Goal: Task Accomplishment & Management: Use online tool/utility

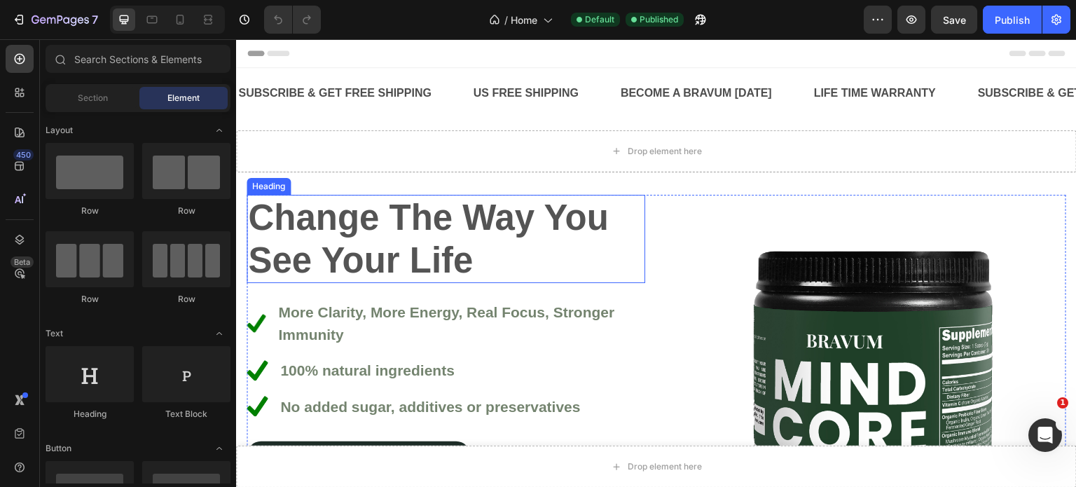
click at [293, 262] on h2 "Change The Way You See Your Life" at bounding box center [446, 239] width 398 height 88
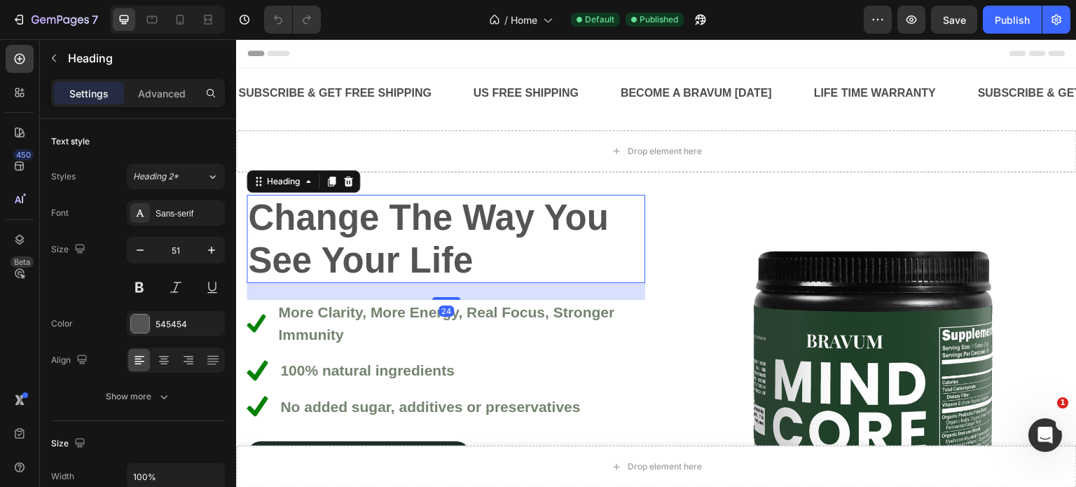
click at [293, 262] on h2 "Change The Way You See Your Life" at bounding box center [446, 239] width 398 height 88
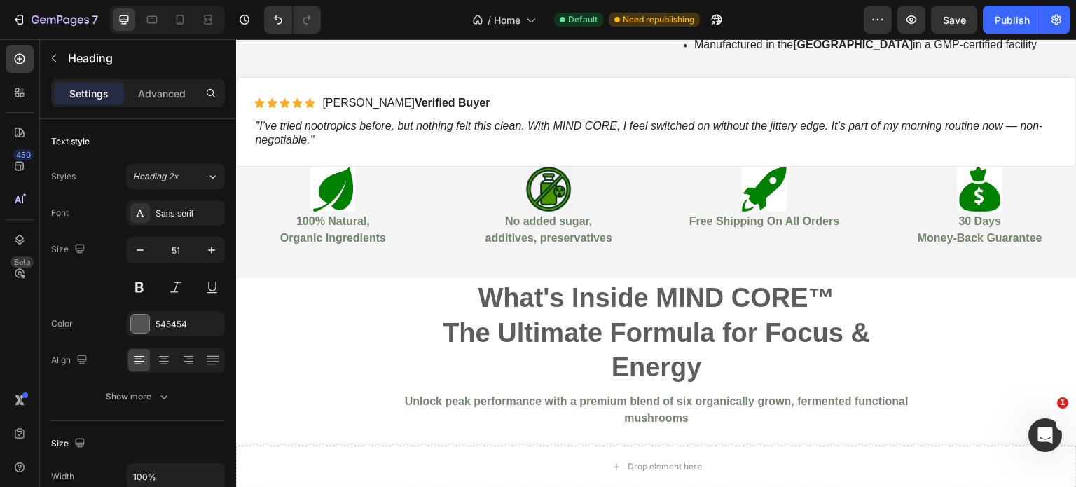
scroll to position [1565, 0]
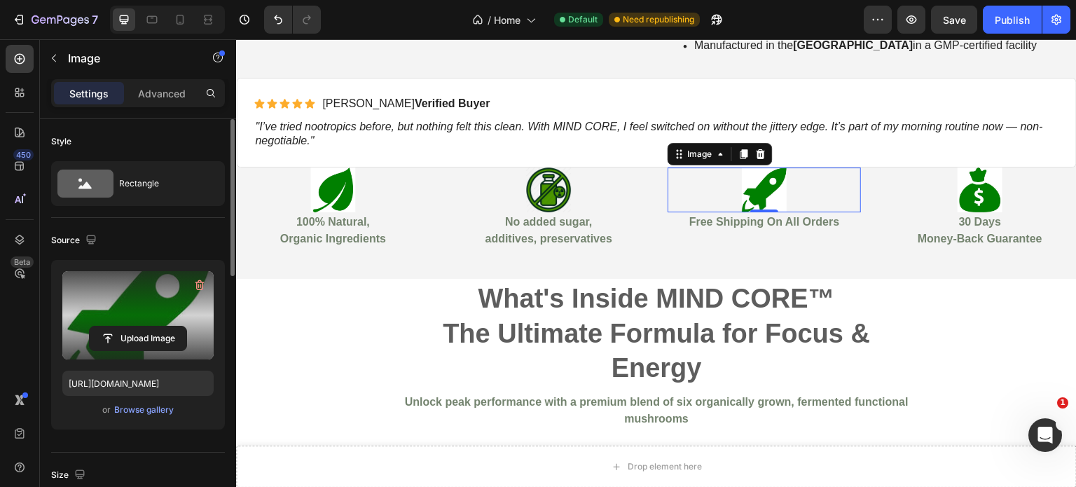
click at [141, 305] on label at bounding box center [137, 315] width 151 height 88
click at [141, 326] on input "file" at bounding box center [138, 338] width 97 height 24
click at [193, 342] on div "Upload Image" at bounding box center [137, 338] width 151 height 25
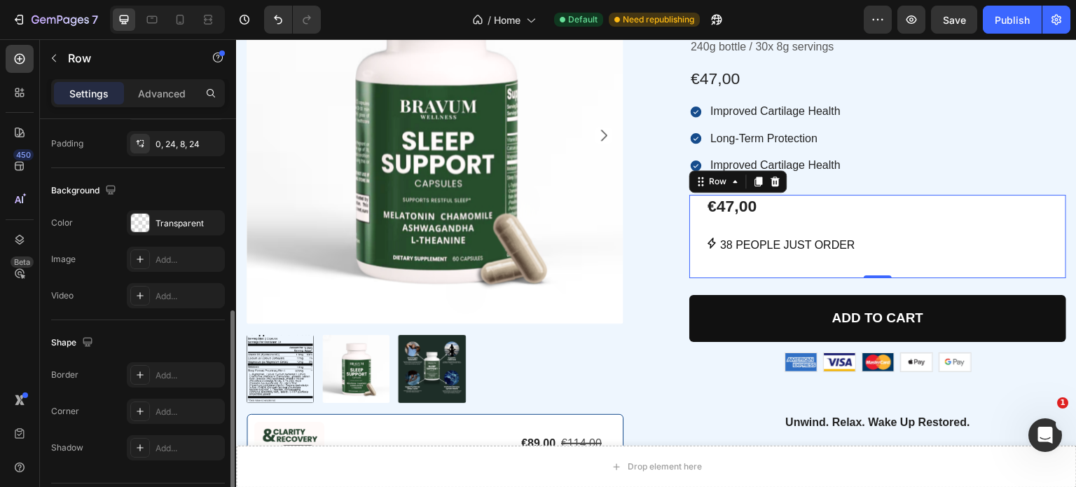
scroll to position [407, 0]
click at [167, 220] on div "Transparent" at bounding box center [175, 222] width 41 height 13
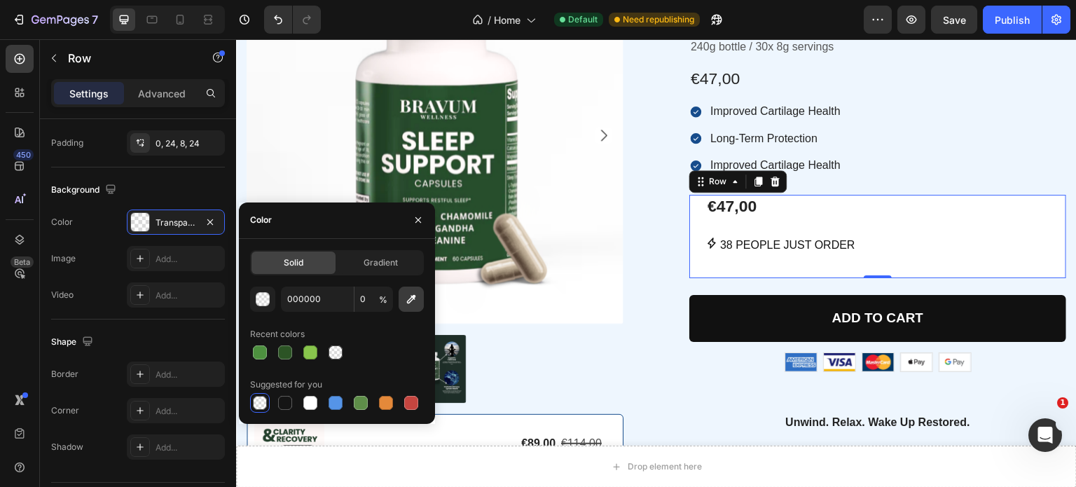
click at [407, 300] on icon "button" at bounding box center [411, 299] width 14 height 14
type input "EEF6FE"
type input "100"
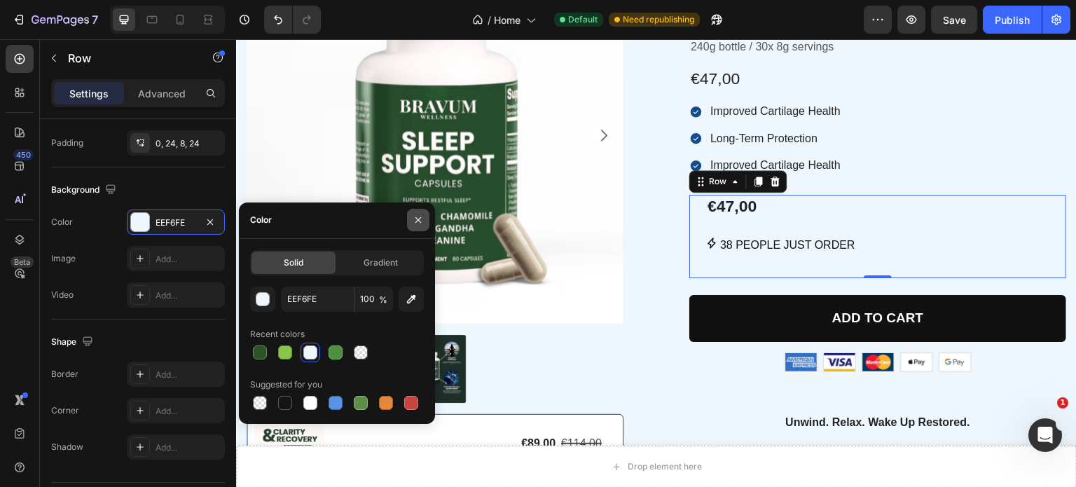
click at [419, 221] on icon "button" at bounding box center [418, 220] width 6 height 6
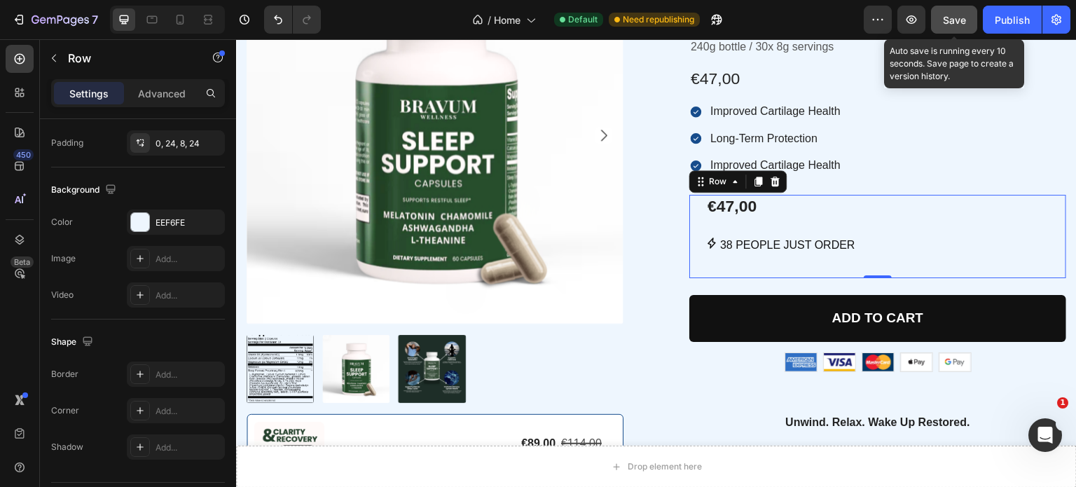
click at [962, 15] on span "Save" at bounding box center [954, 20] width 23 height 12
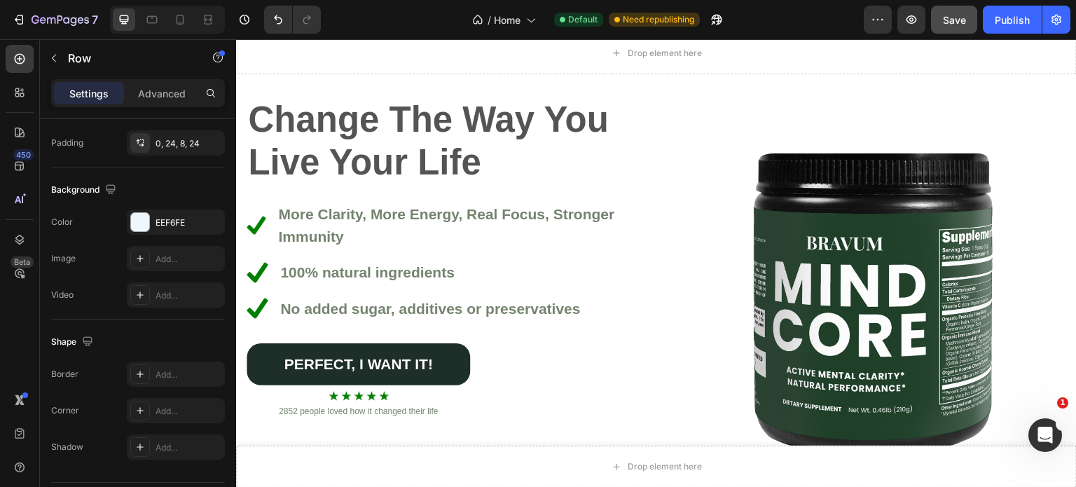
scroll to position [78, 0]
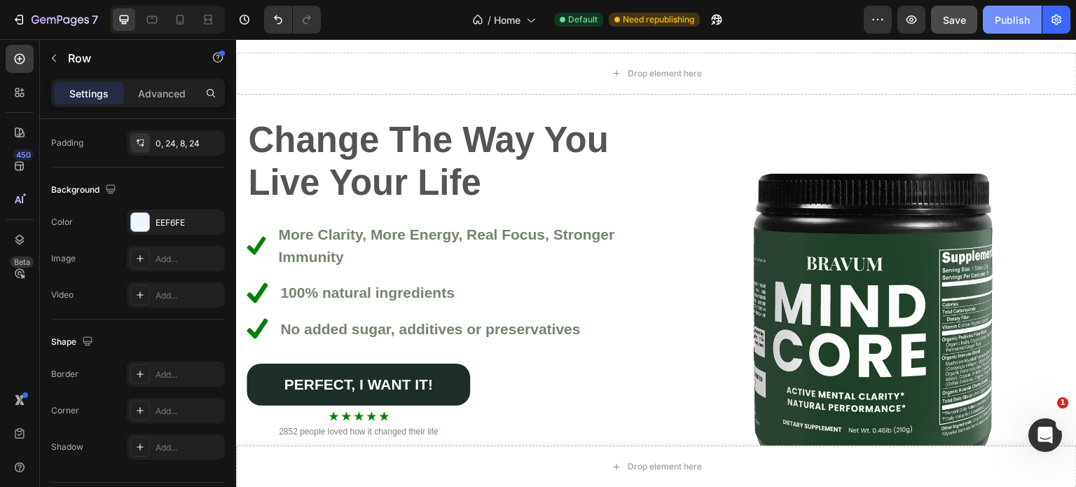
click at [999, 25] on div "Publish" at bounding box center [1011, 20] width 35 height 15
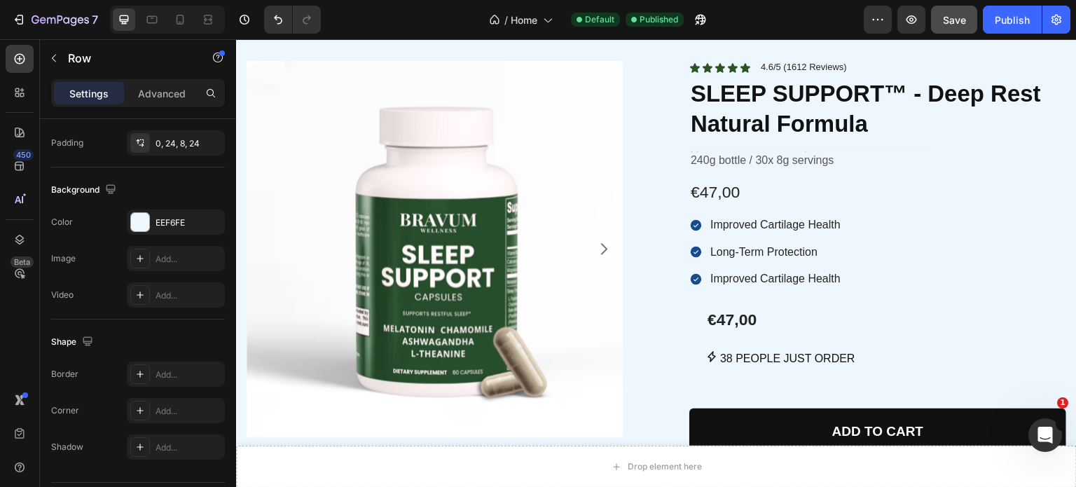
scroll to position [3726, 0]
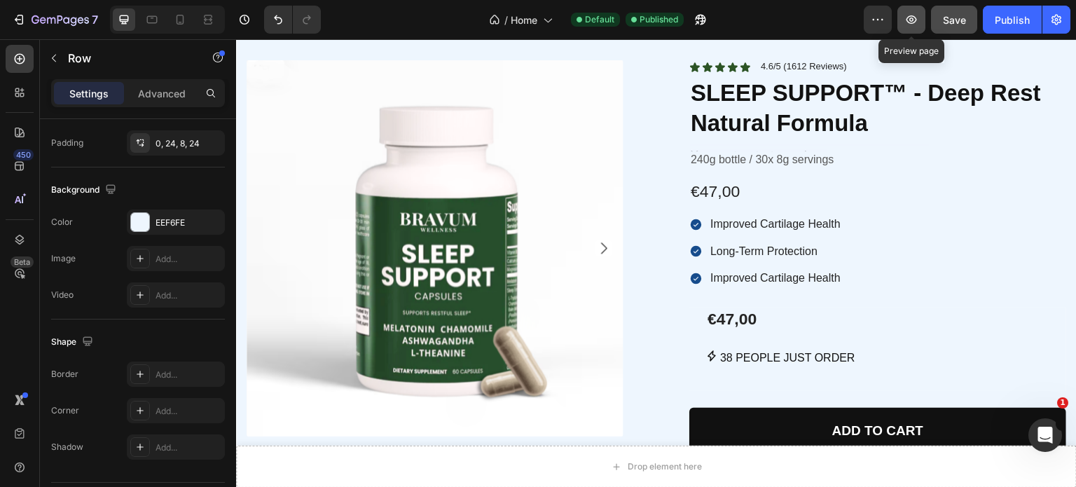
click at [907, 27] on button "button" at bounding box center [911, 20] width 28 height 28
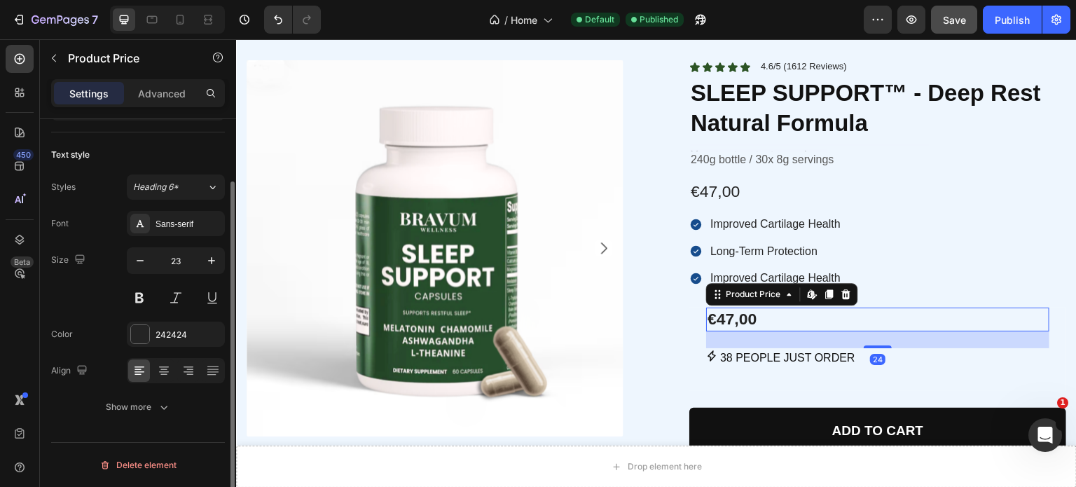
scroll to position [0, 0]
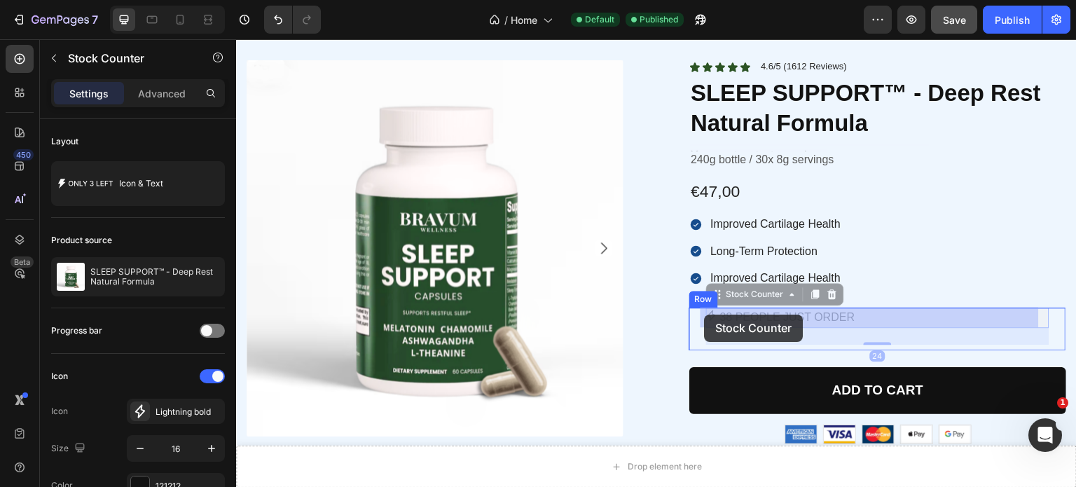
drag, startPoint x: 731, startPoint y: 314, endPoint x: 705, endPoint y: 314, distance: 26.6
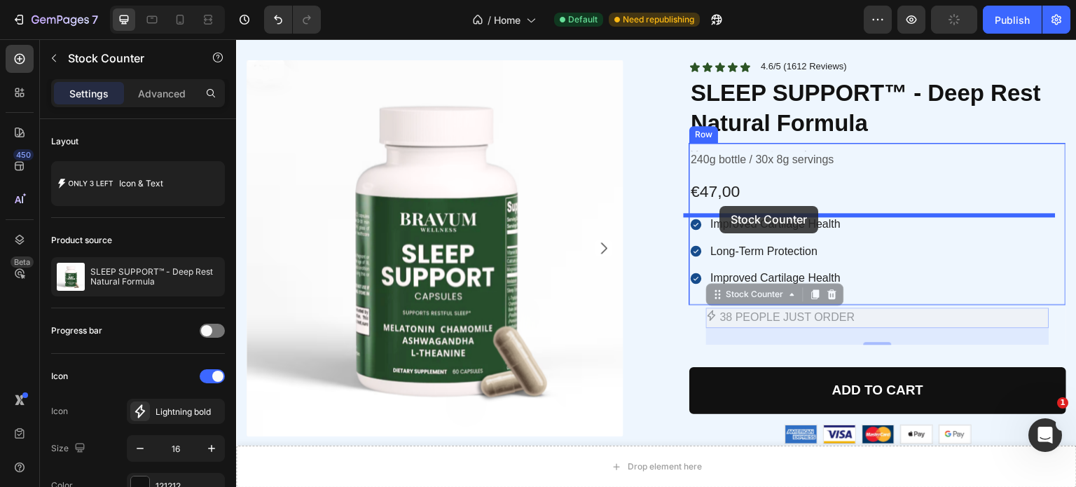
drag, startPoint x: 786, startPoint y: 319, endPoint x: 720, endPoint y: 206, distance: 131.5
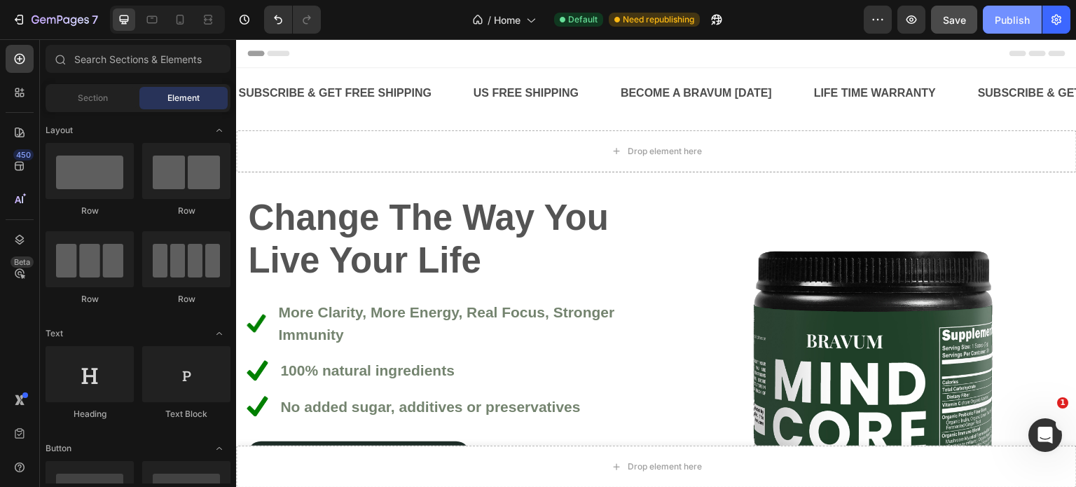
click at [994, 22] on div "Publish" at bounding box center [1011, 20] width 35 height 15
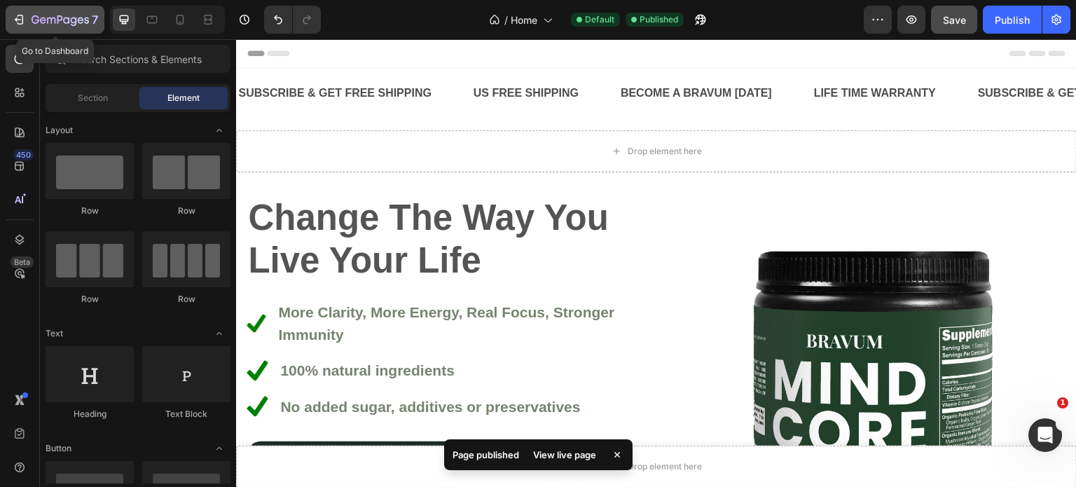
click at [38, 8] on button "7" at bounding box center [55, 20] width 99 height 28
